Goal: Information Seeking & Learning: Learn about a topic

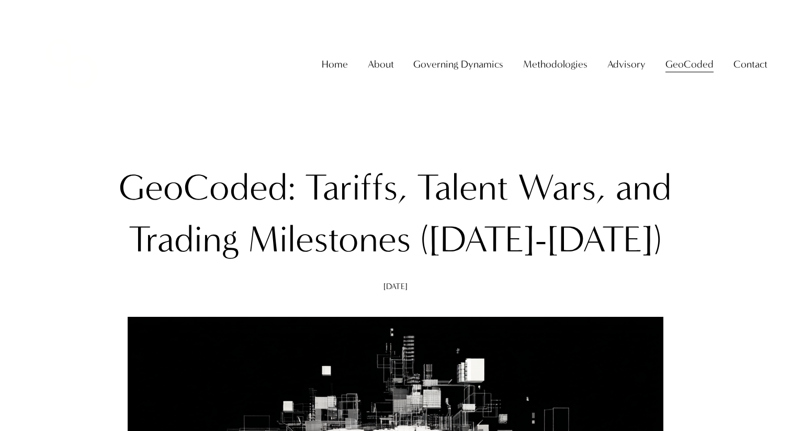
click at [0, 0] on span "GeoCoded Special Reports" at bounding box center [0, 0] width 0 height 0
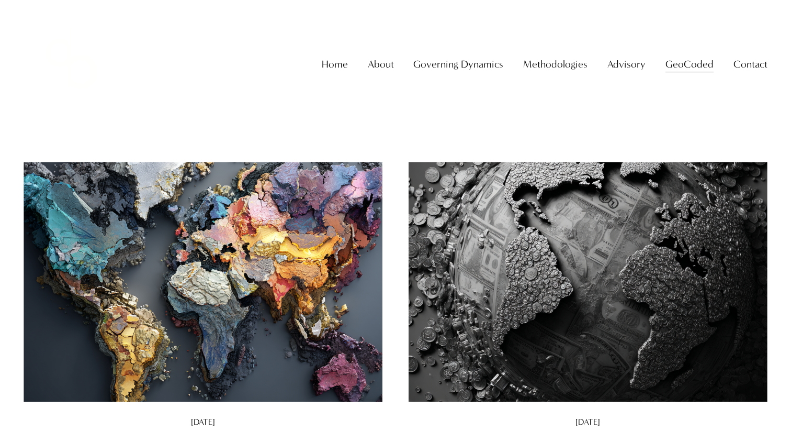
click at [0, 0] on span "GeoCoded - Weekly" at bounding box center [0, 0] width 0 height 0
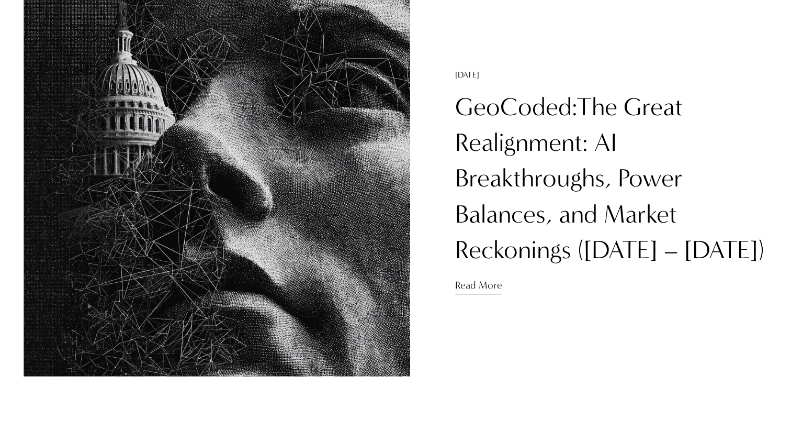
scroll to position [1491, 0]
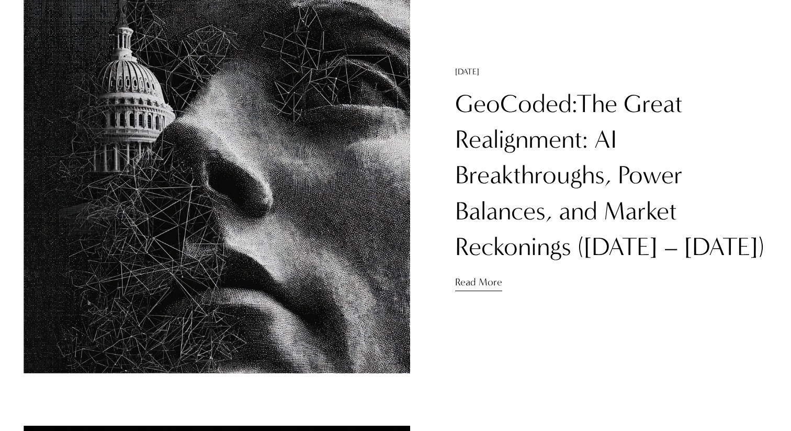
click at [489, 223] on link "GeoCoded:The Great Realignment: AI Breakthroughs, Power Balances, and Market Re…" at bounding box center [609, 175] width 309 height 173
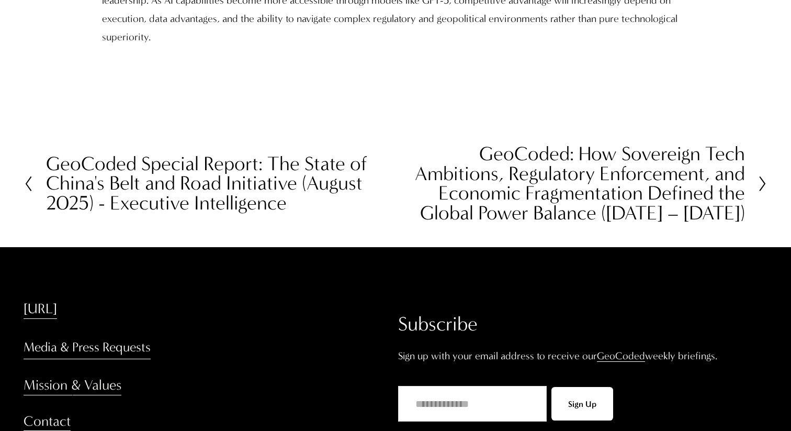
scroll to position [3549, 0]
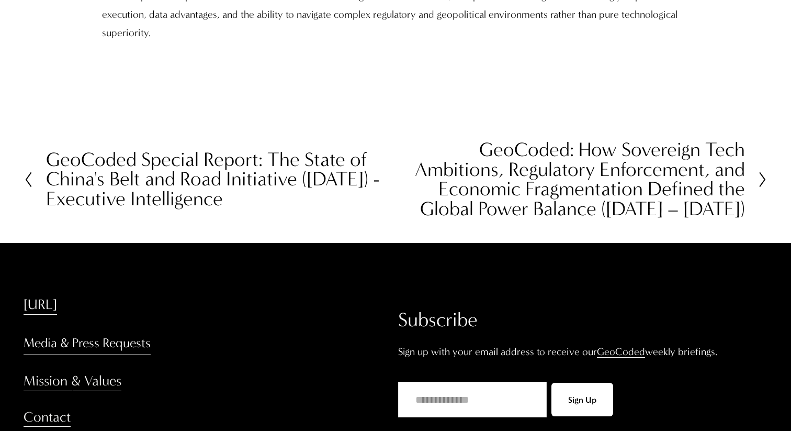
click at [267, 188] on h2 "GeoCoded Special Report: The State of China's Belt and Road Initiative ([DATE])…" at bounding box center [220, 179] width 349 height 59
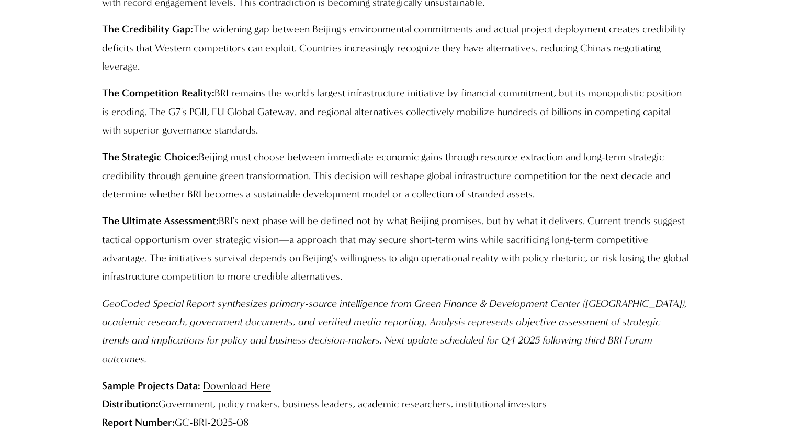
scroll to position [5126, 0]
